Goal: Information Seeking & Learning: Find specific fact

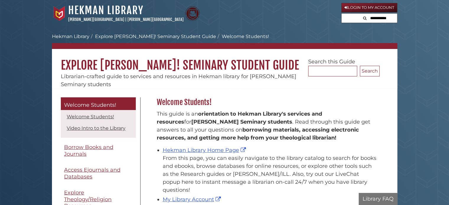
scroll to position [87, 226]
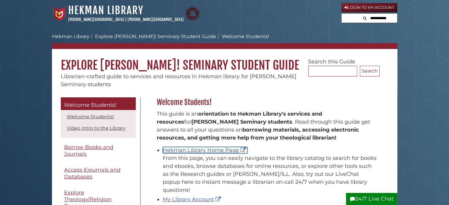
click at [181, 152] on link "Hekman Library Home Page" at bounding box center [205, 150] width 85 height 7
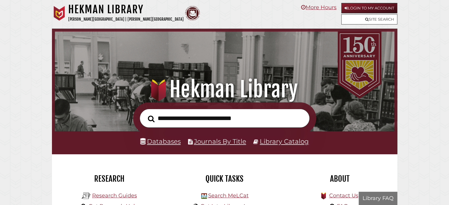
scroll to position [112, 337]
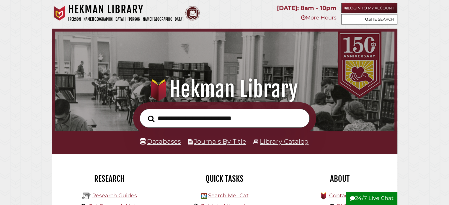
click at [192, 115] on input "text" at bounding box center [225, 118] width 170 height 19
type input "*"
type input "**********"
click at [145, 114] on button "Search" at bounding box center [151, 119] width 13 height 10
